Goal: Task Accomplishment & Management: Manage account settings

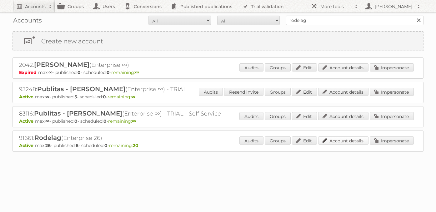
click at [356, 141] on link "Account details" at bounding box center [343, 140] width 50 height 8
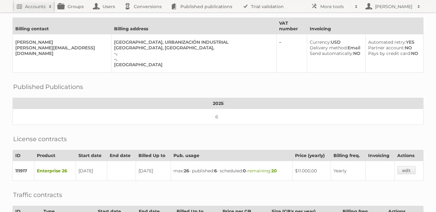
scroll to position [169, 0]
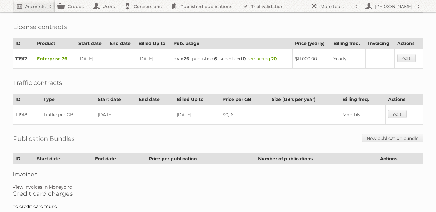
click at [55, 184] on link "View Invoices in Moneybird" at bounding box center [42, 187] width 60 height 6
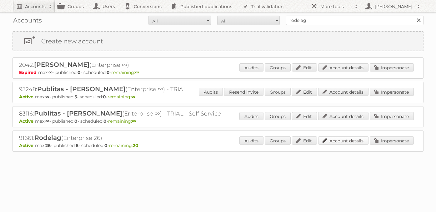
click at [353, 140] on link "Account details" at bounding box center [343, 140] width 50 height 8
